Goal: Navigation & Orientation: Find specific page/section

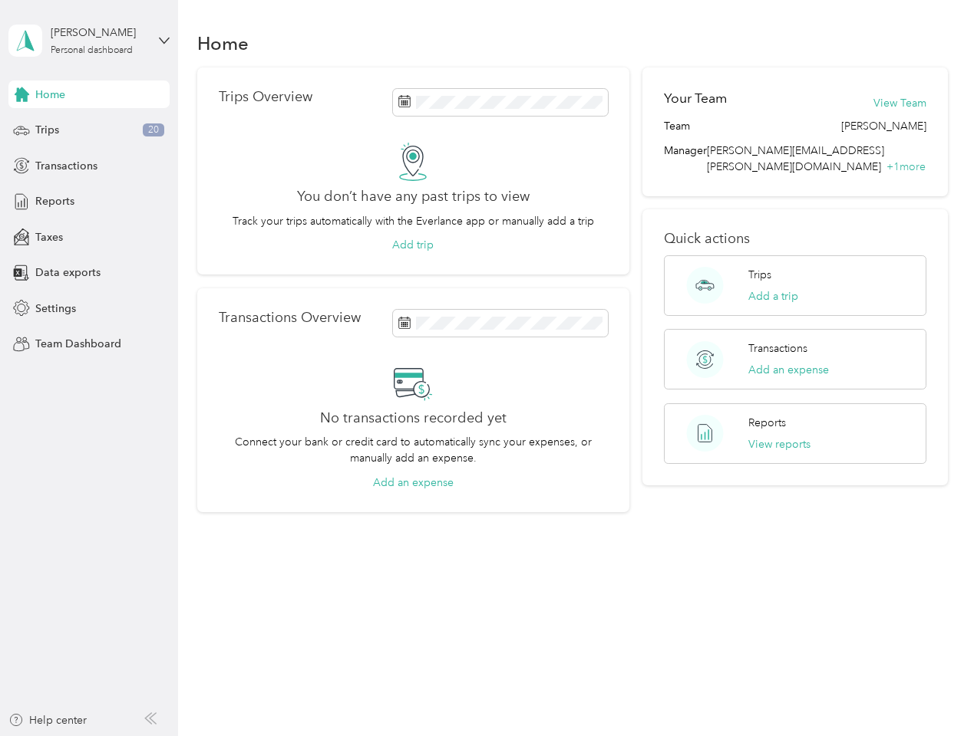
click at [486, 368] on div "No transactions recorded yet Connect your bank or credit card to automatically …" at bounding box center [413, 427] width 389 height 127
click at [89, 41] on div "[PERSON_NAME]" at bounding box center [99, 33] width 96 height 16
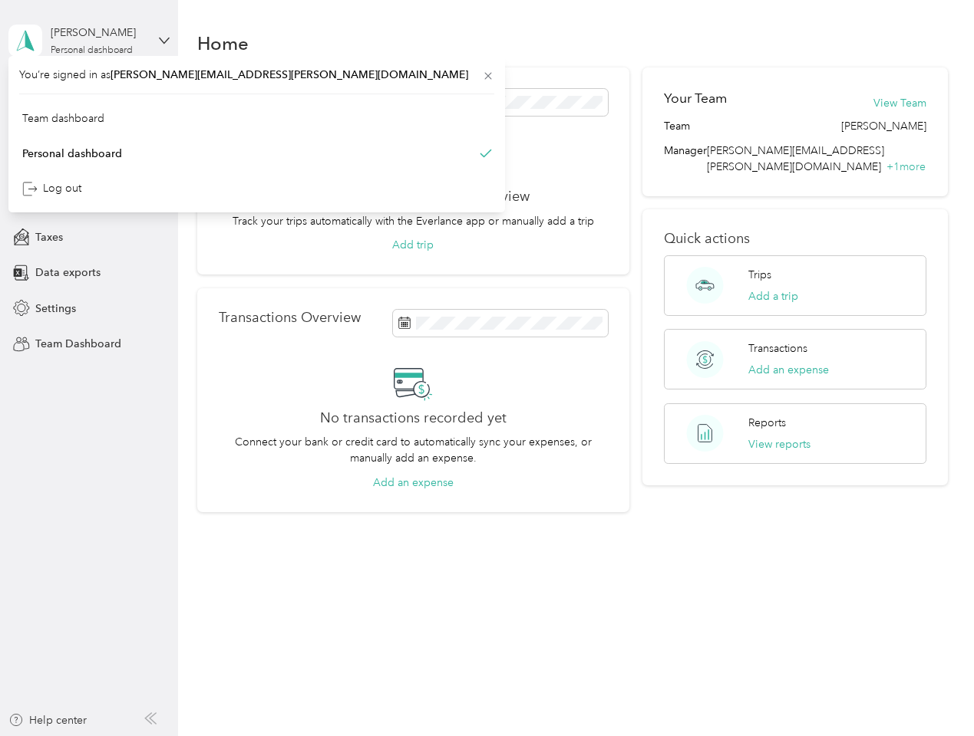
click at [89, 94] on div "You’re signed in as [PERSON_NAME][EMAIL_ADDRESS][PERSON_NAME][DOMAIN_NAME] Team…" at bounding box center [256, 134] width 496 height 156
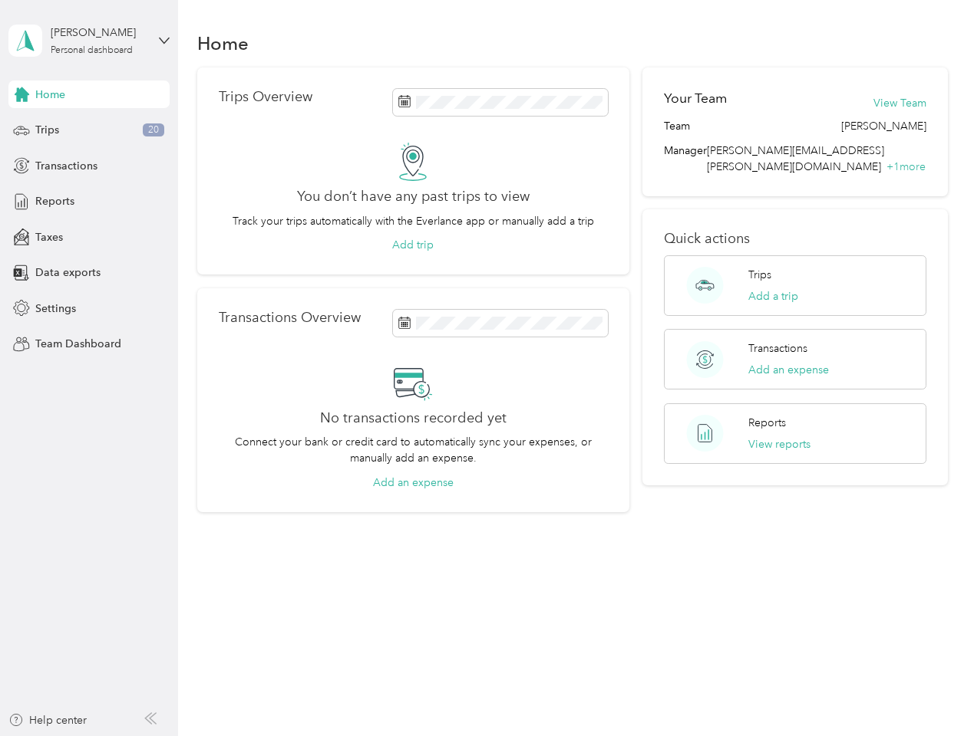
click at [21, 94] on div "You’re signed in as [PERSON_NAME][EMAIL_ADDRESS][PERSON_NAME][DOMAIN_NAME] Team…" at bounding box center [256, 134] width 496 height 156
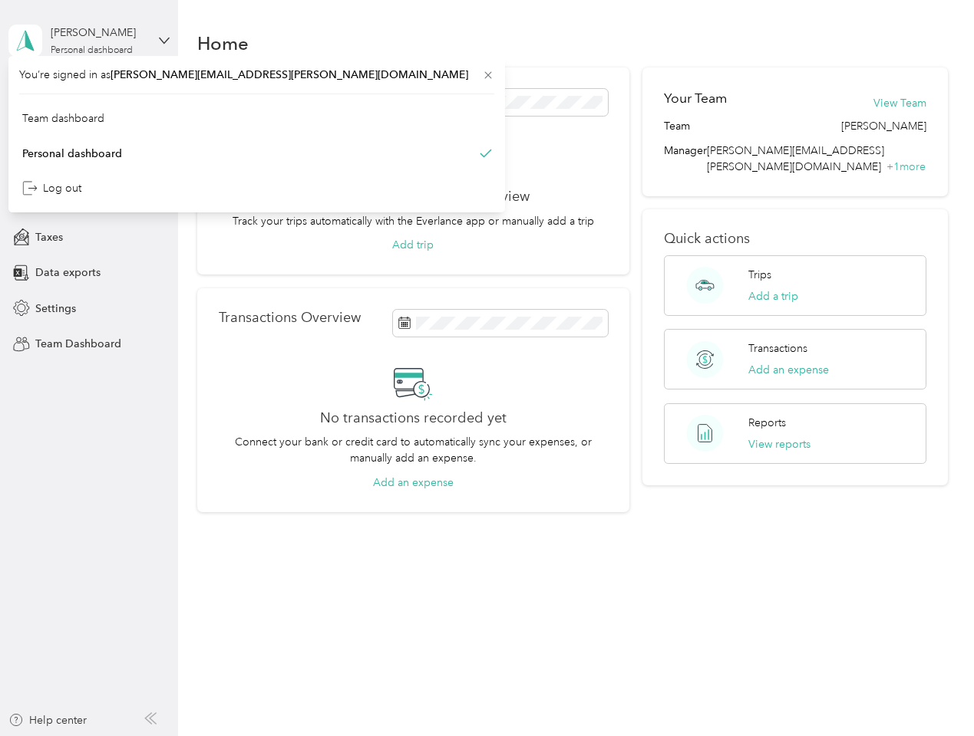
click at [89, 130] on div "Trips 20" at bounding box center [88, 131] width 161 height 28
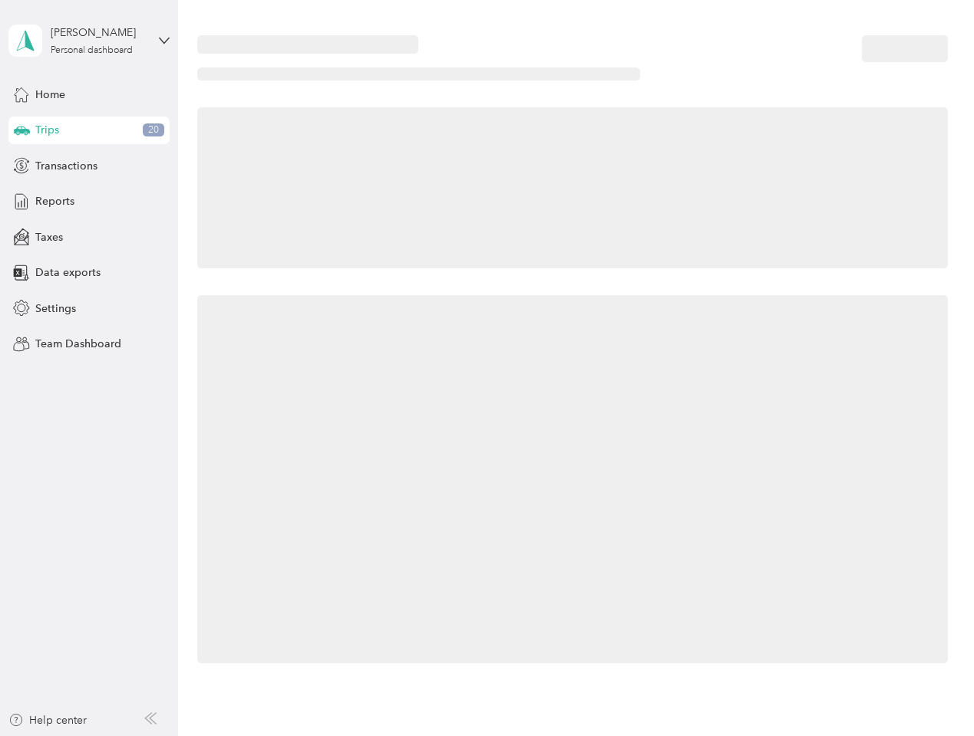
click at [21, 130] on icon at bounding box center [22, 130] width 16 height 8
click at [89, 166] on span "Transactions" at bounding box center [66, 166] width 62 height 16
click at [21, 166] on icon at bounding box center [21, 165] width 17 height 17
